Goal: Register for event/course

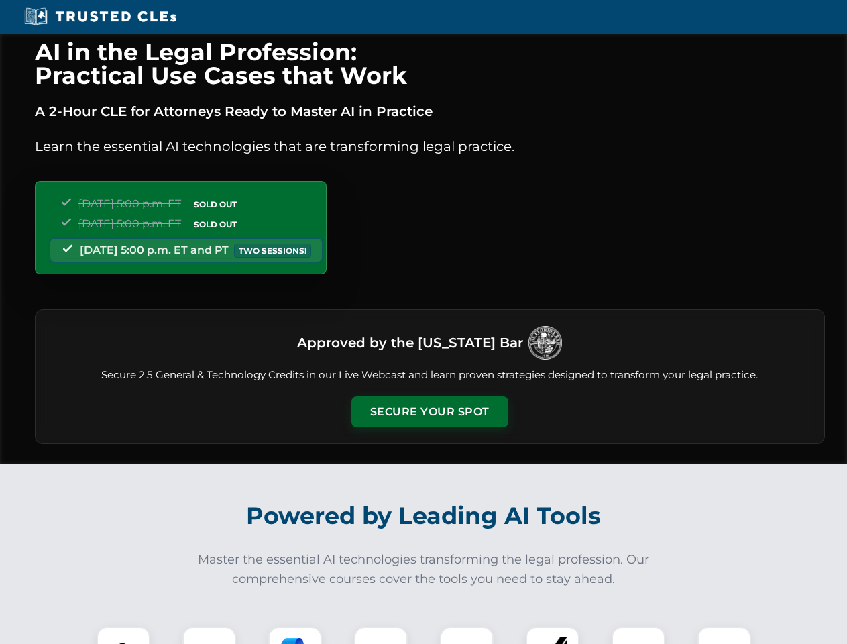
click at [429, 412] on button "Secure Your Spot" at bounding box center [429, 411] width 157 height 31
click at [123, 635] on img at bounding box center [123, 653] width 39 height 39
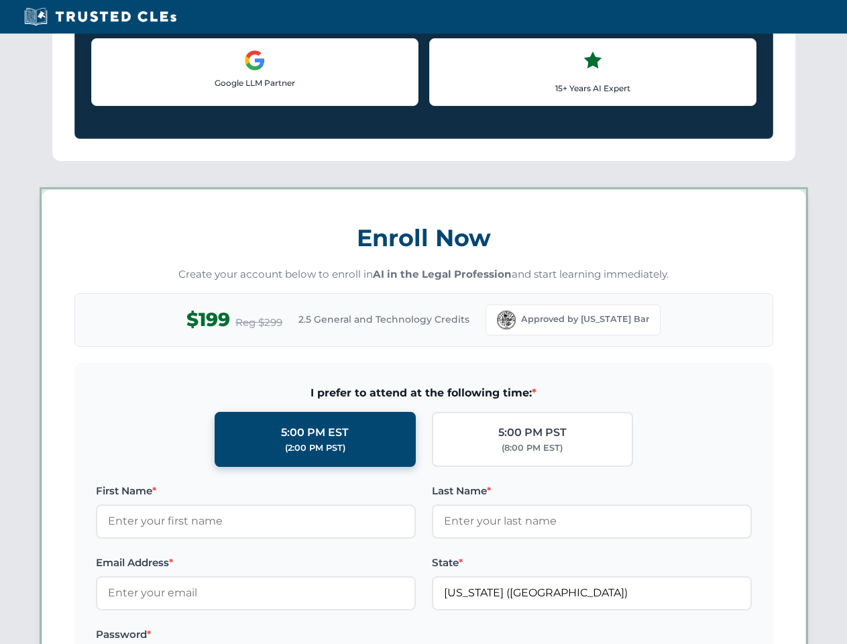
click at [295, 635] on label "Password *" at bounding box center [256, 634] width 320 height 16
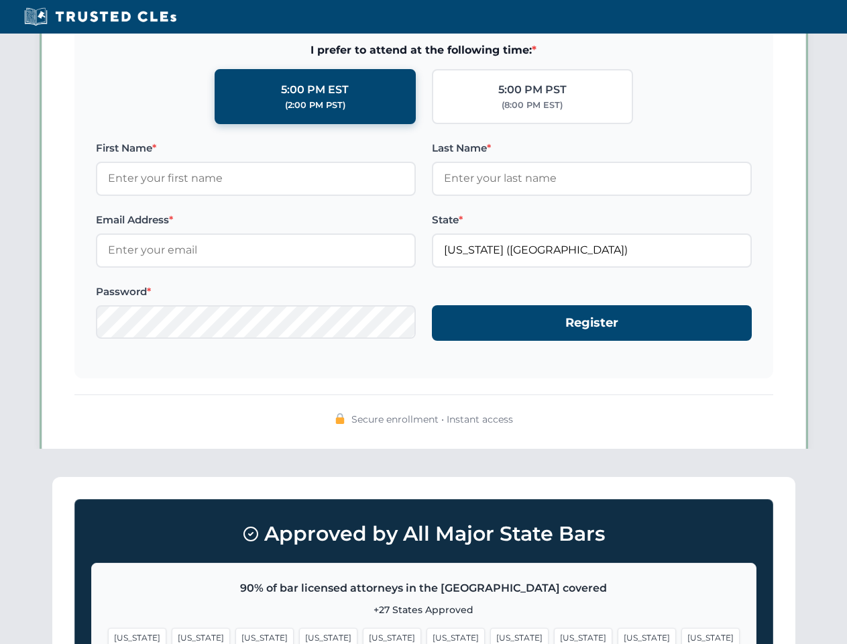
click at [617, 635] on span "[US_STATE]" at bounding box center [646, 637] width 58 height 19
